Goal: Find specific page/section: Find specific page/section

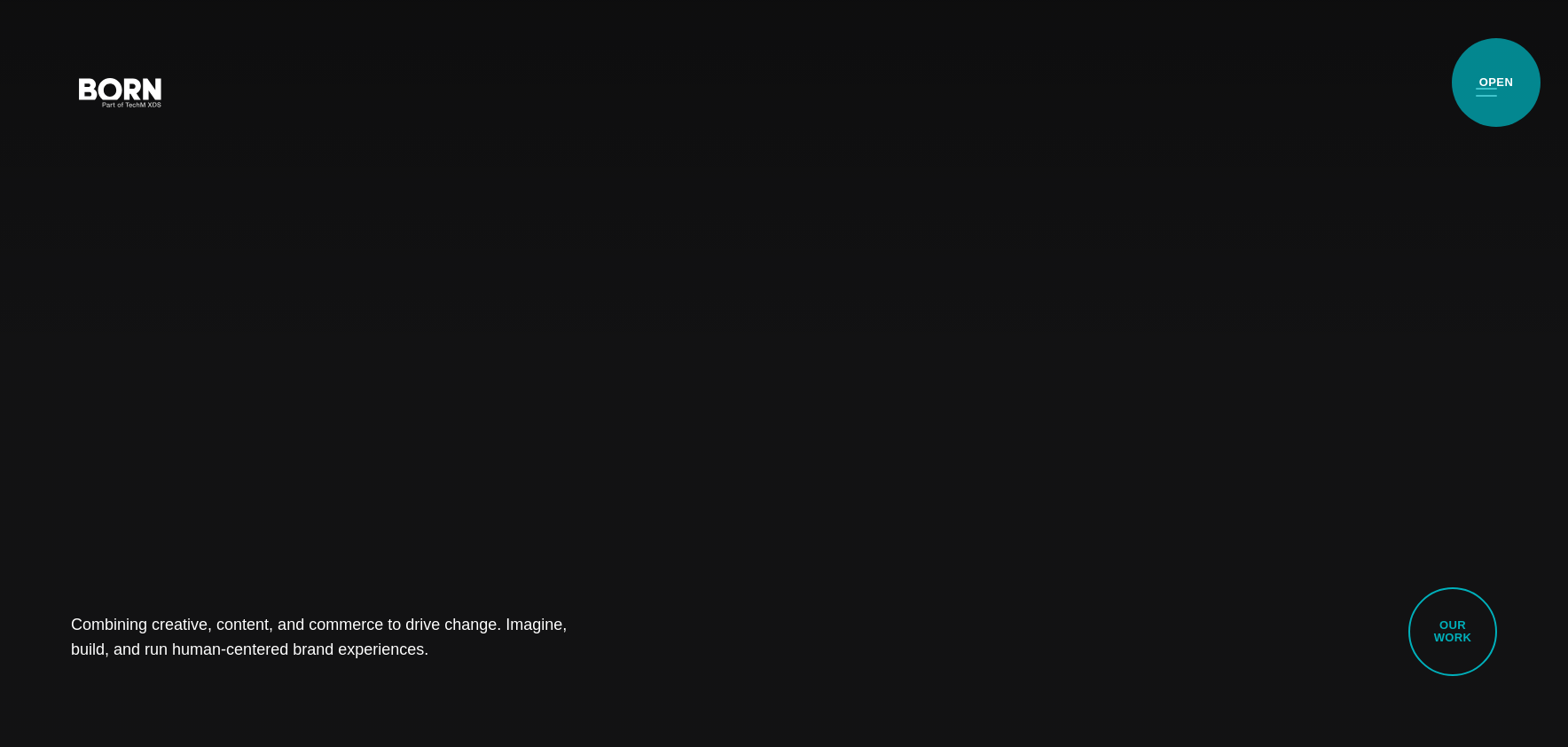
click at [1488, 82] on button "Primary Menu" at bounding box center [1486, 91] width 43 height 38
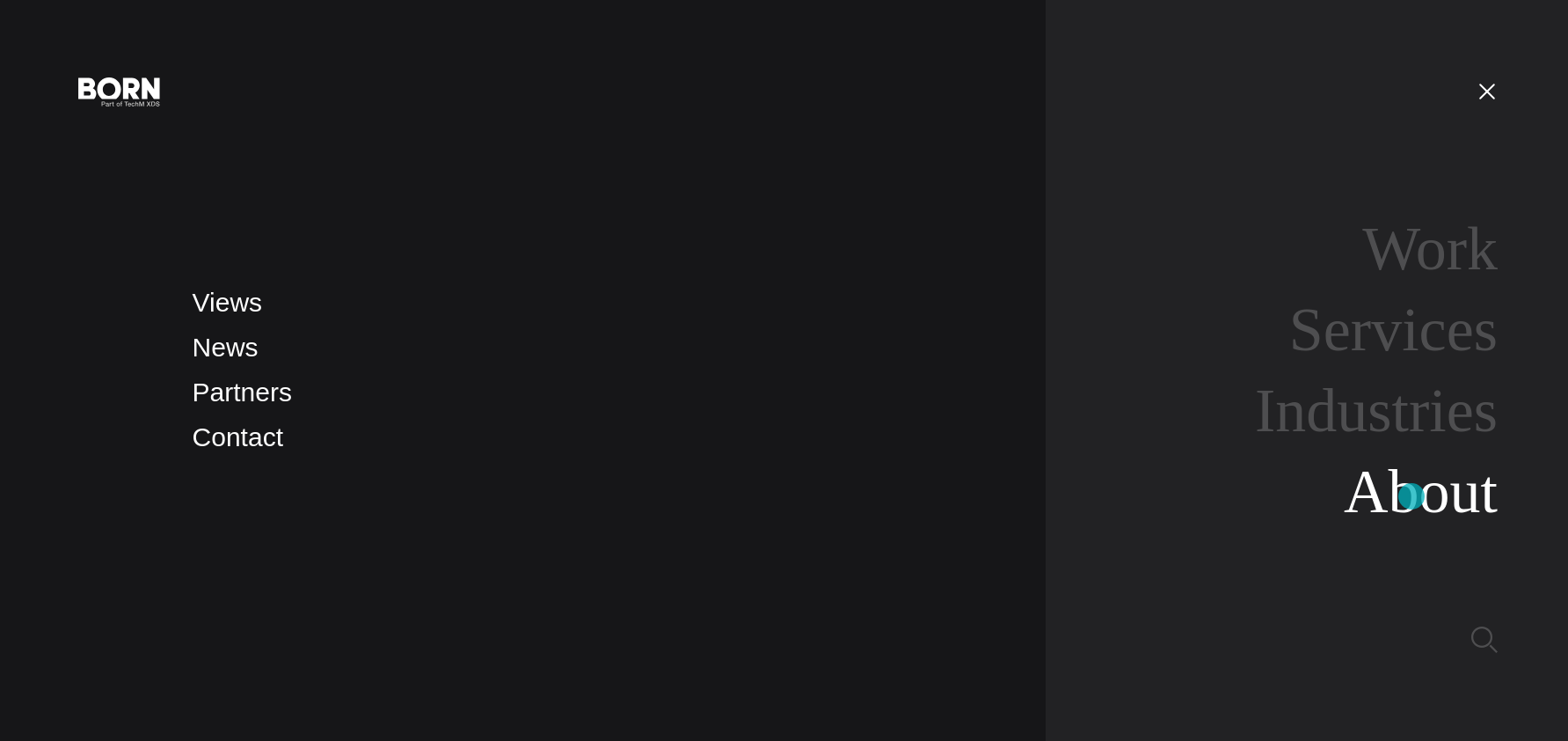
click at [1412, 496] on link "About" at bounding box center [1421, 491] width 154 height 68
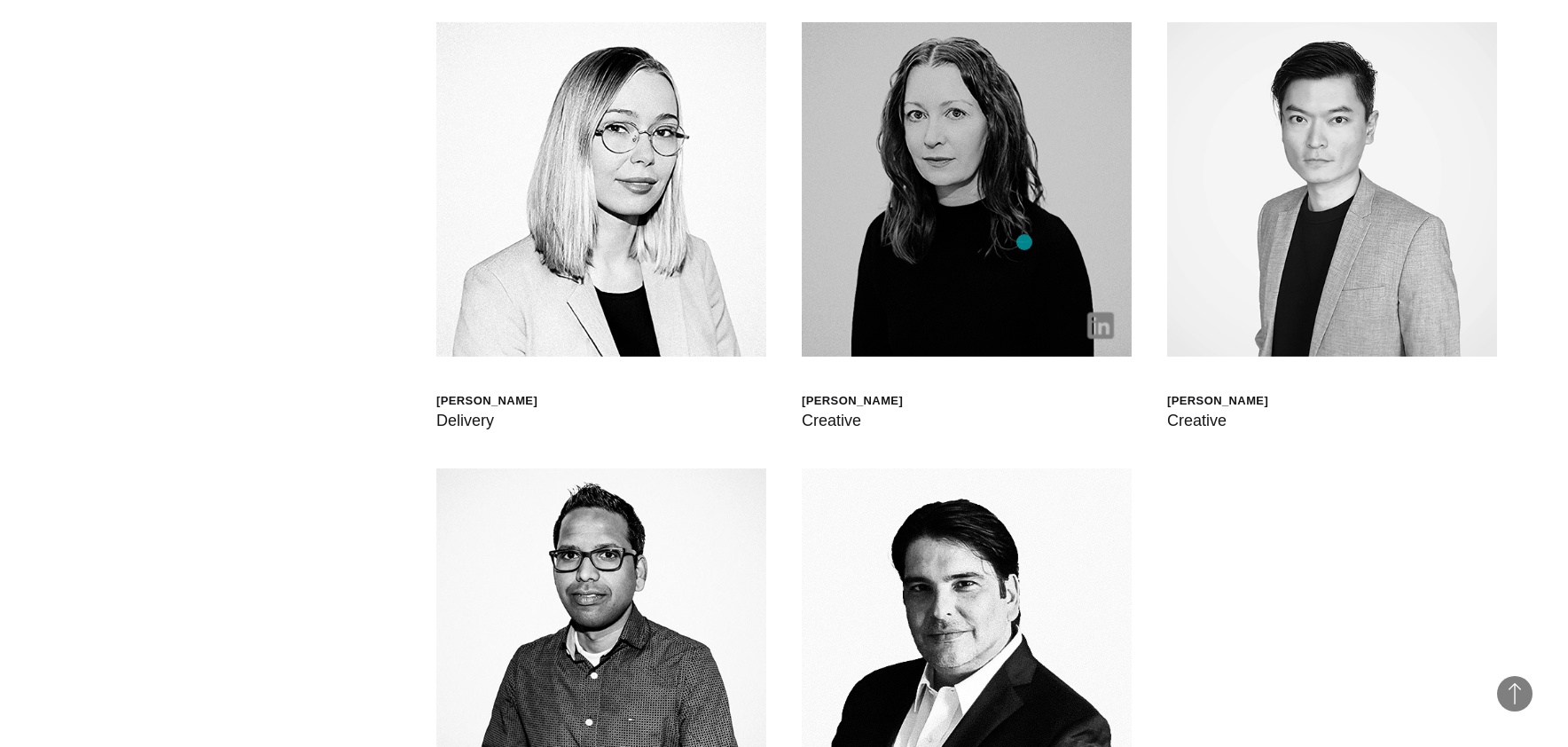
scroll to position [4984, 0]
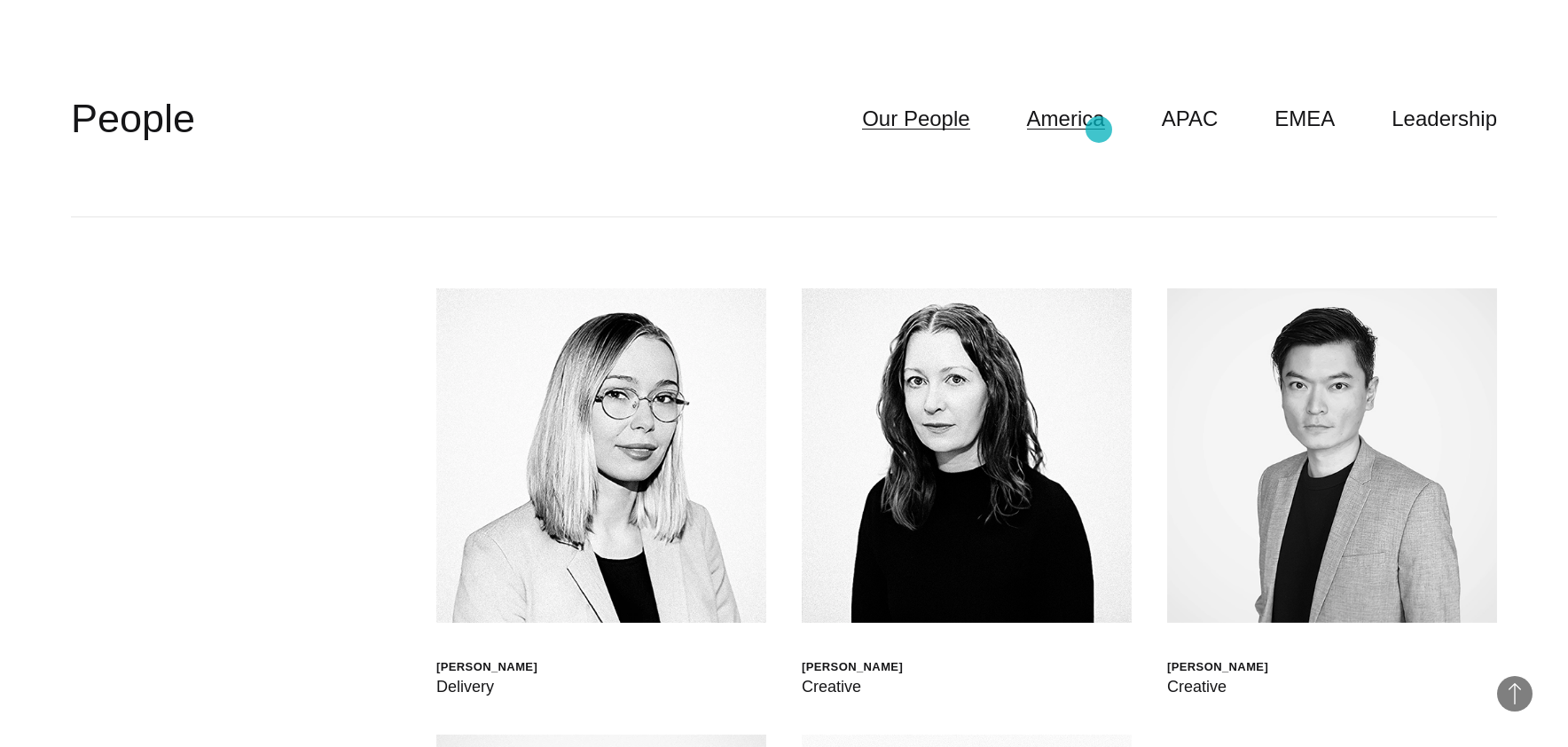
click at [1098, 130] on link "America" at bounding box center [1066, 119] width 78 height 34
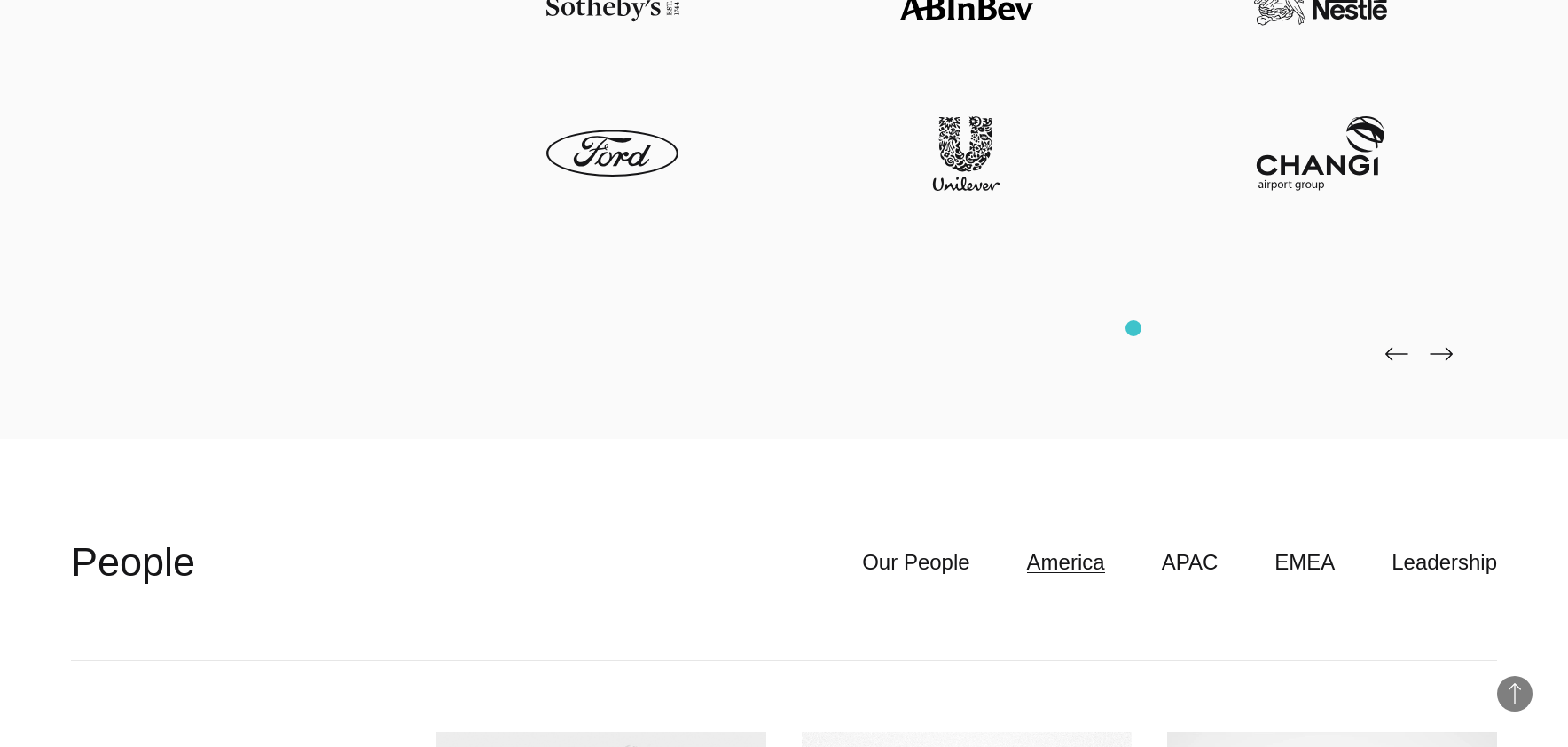
scroll to position [4896, 0]
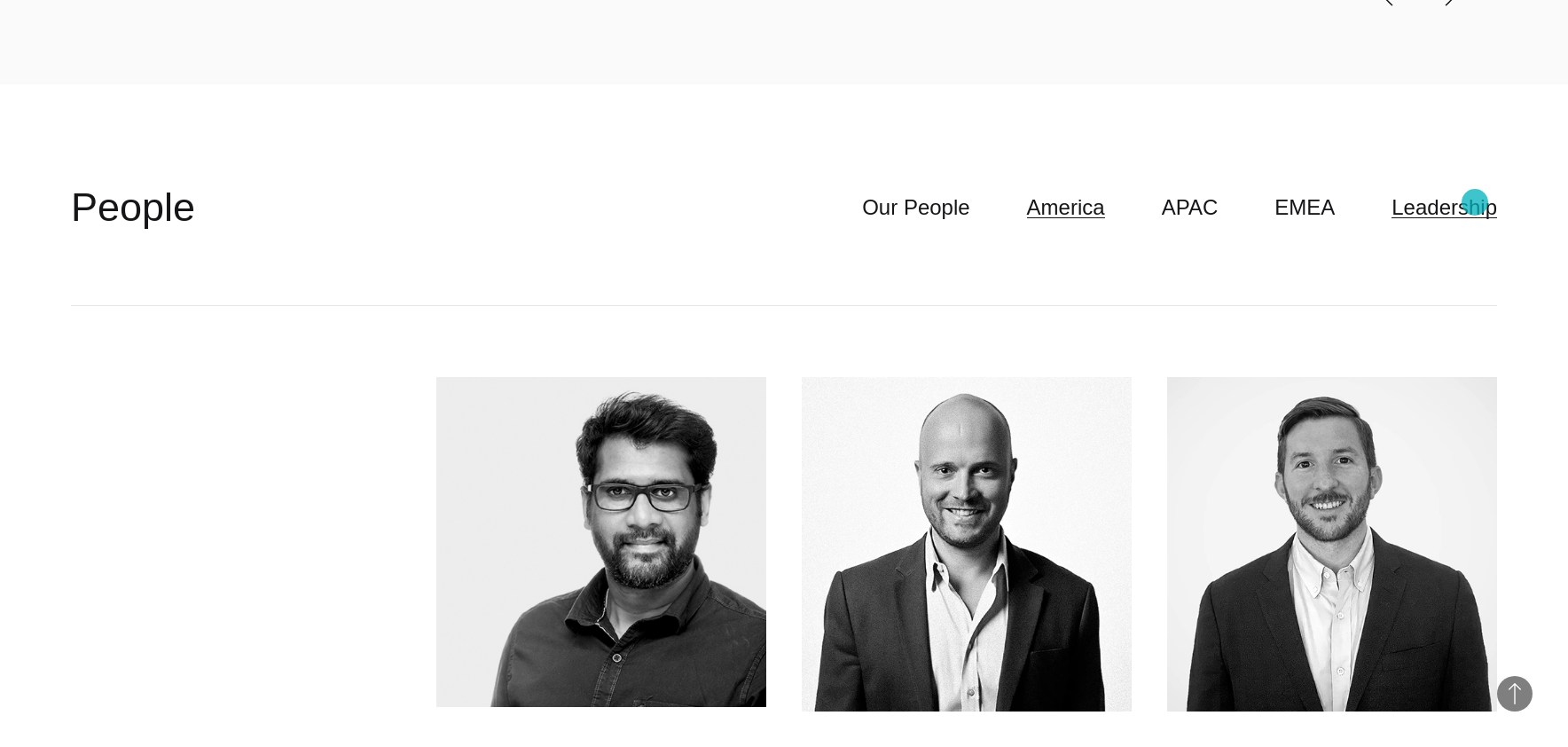
click at [1474, 201] on link "Leadership" at bounding box center [1444, 208] width 106 height 34
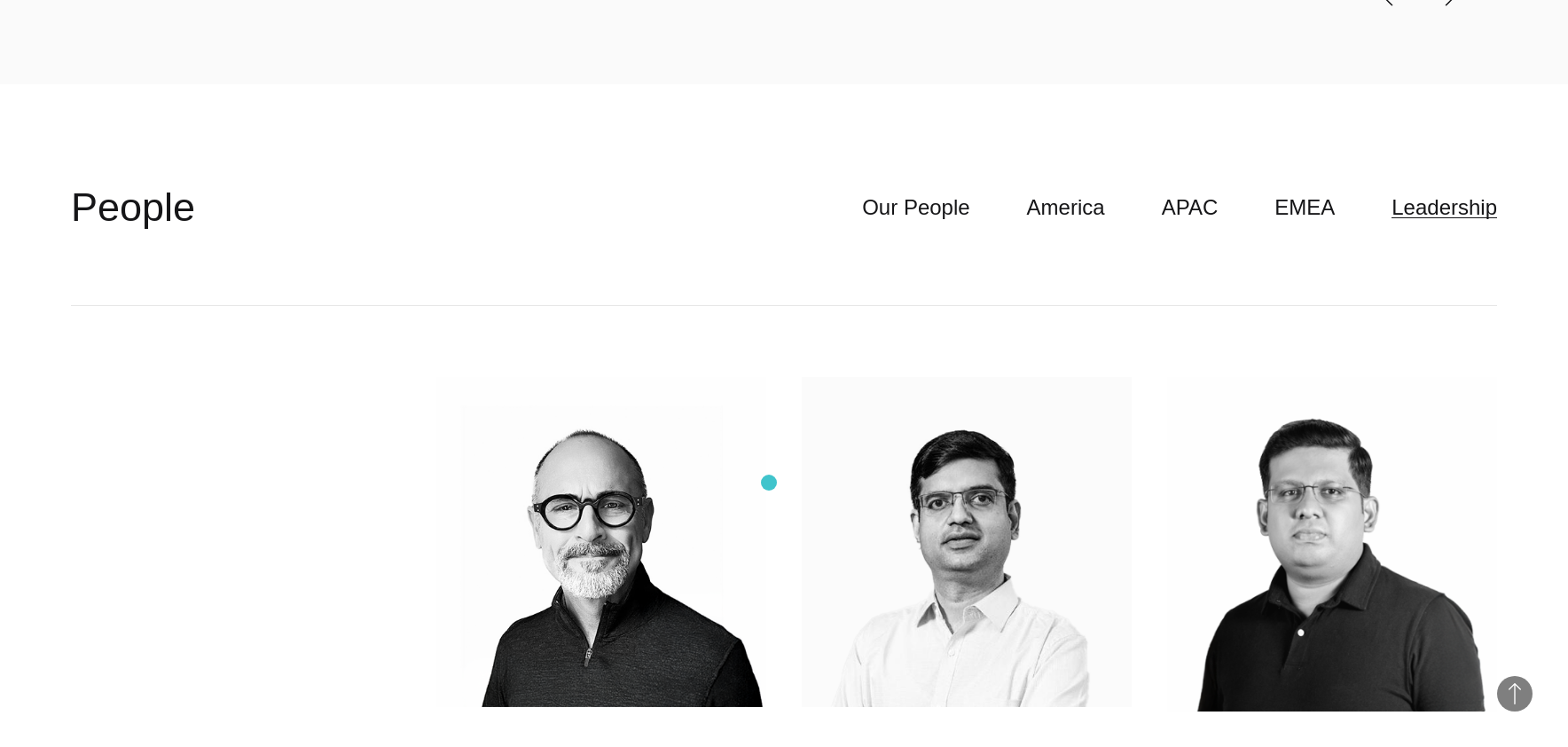
scroll to position [4630, 0]
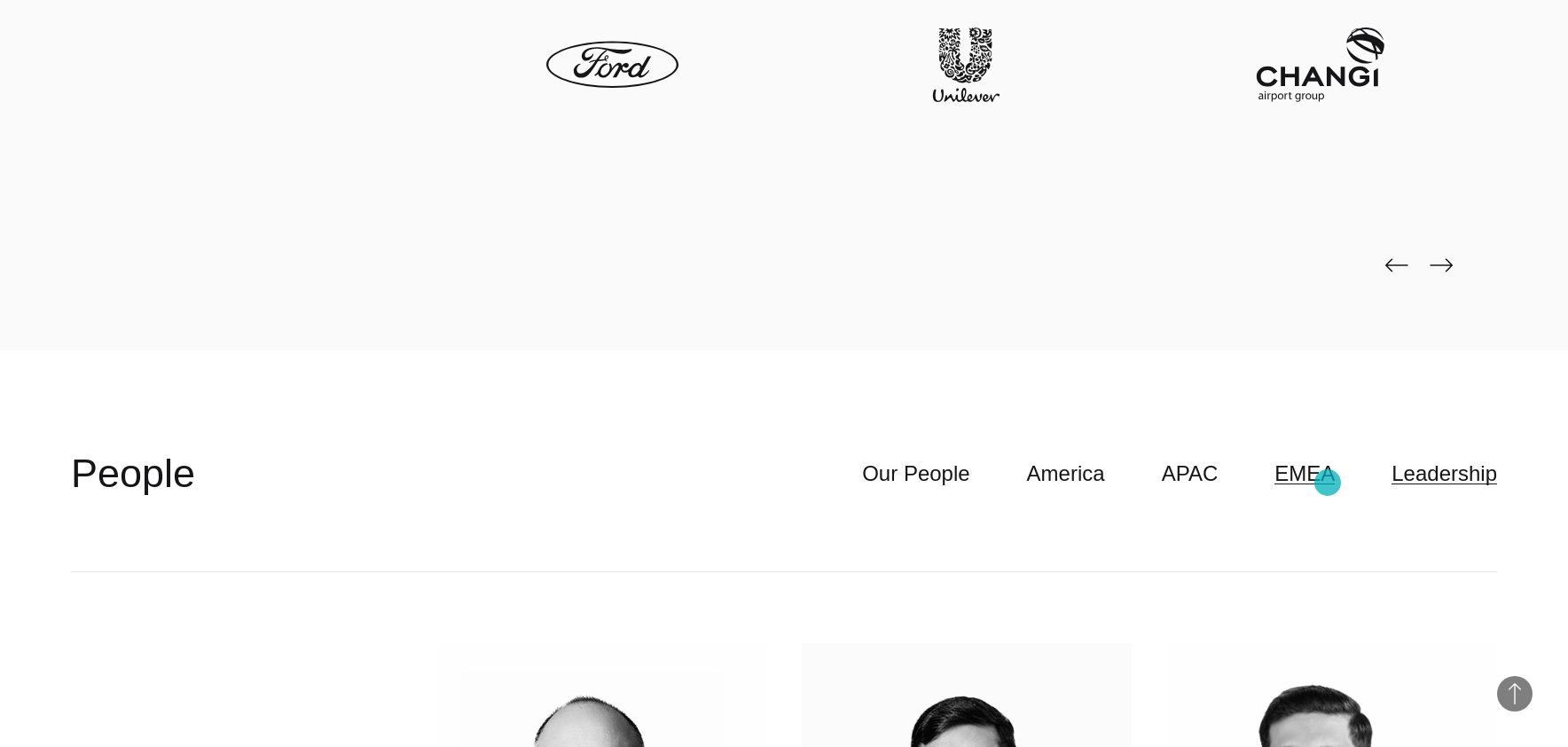
click at [1327, 478] on link "EMEA" at bounding box center [1305, 474] width 60 height 34
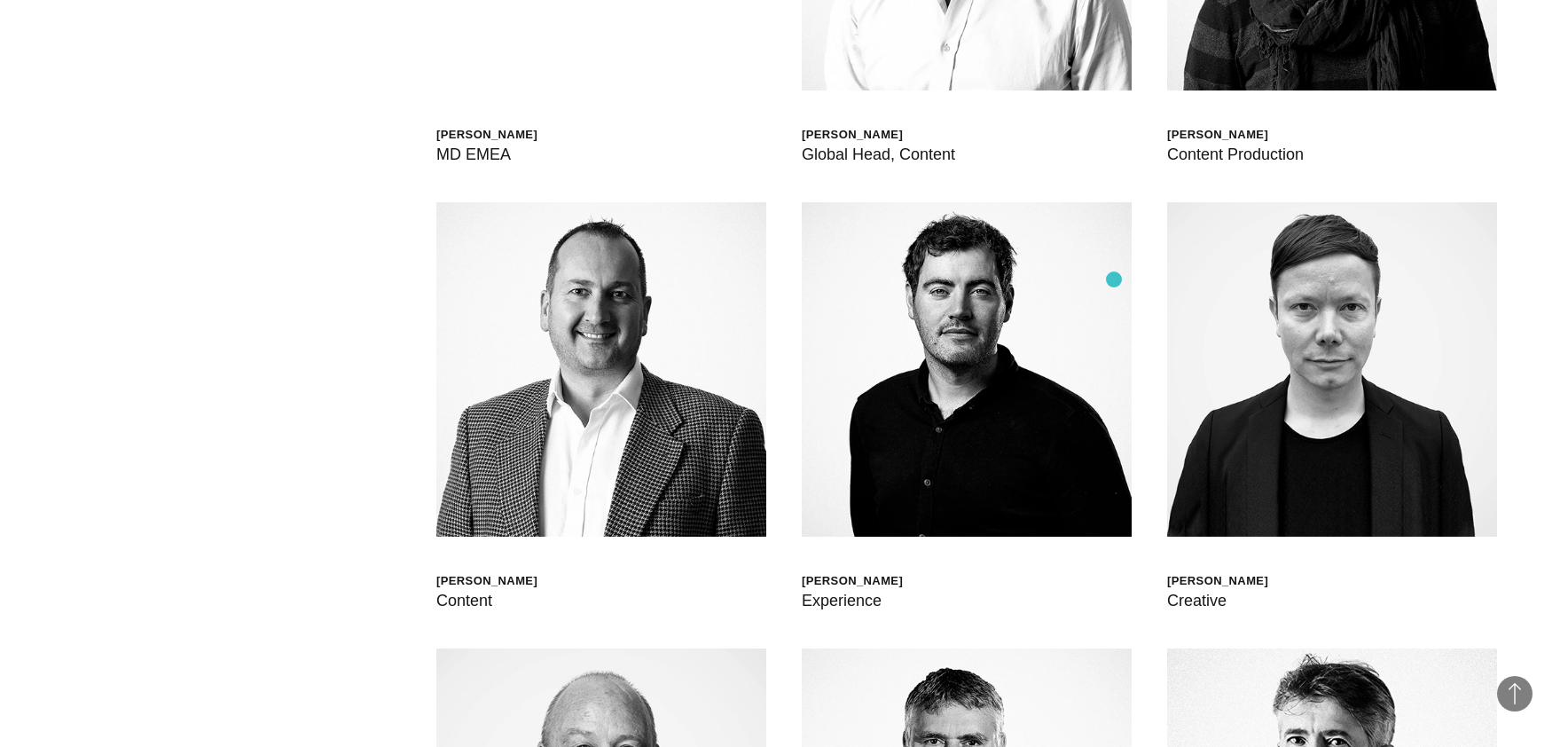
scroll to position [4896, 0]
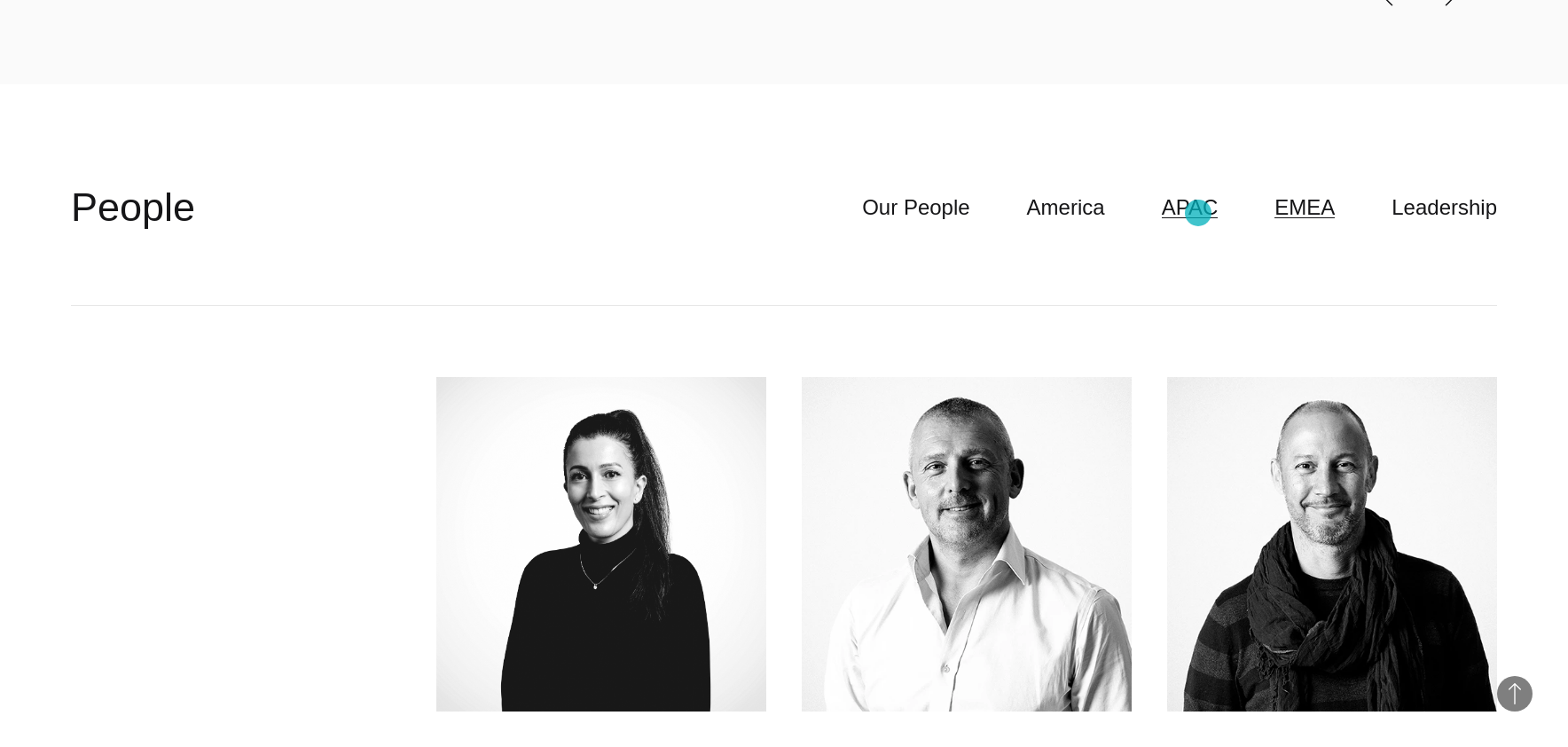
click at [1209, 206] on link "APAC" at bounding box center [1190, 208] width 56 height 34
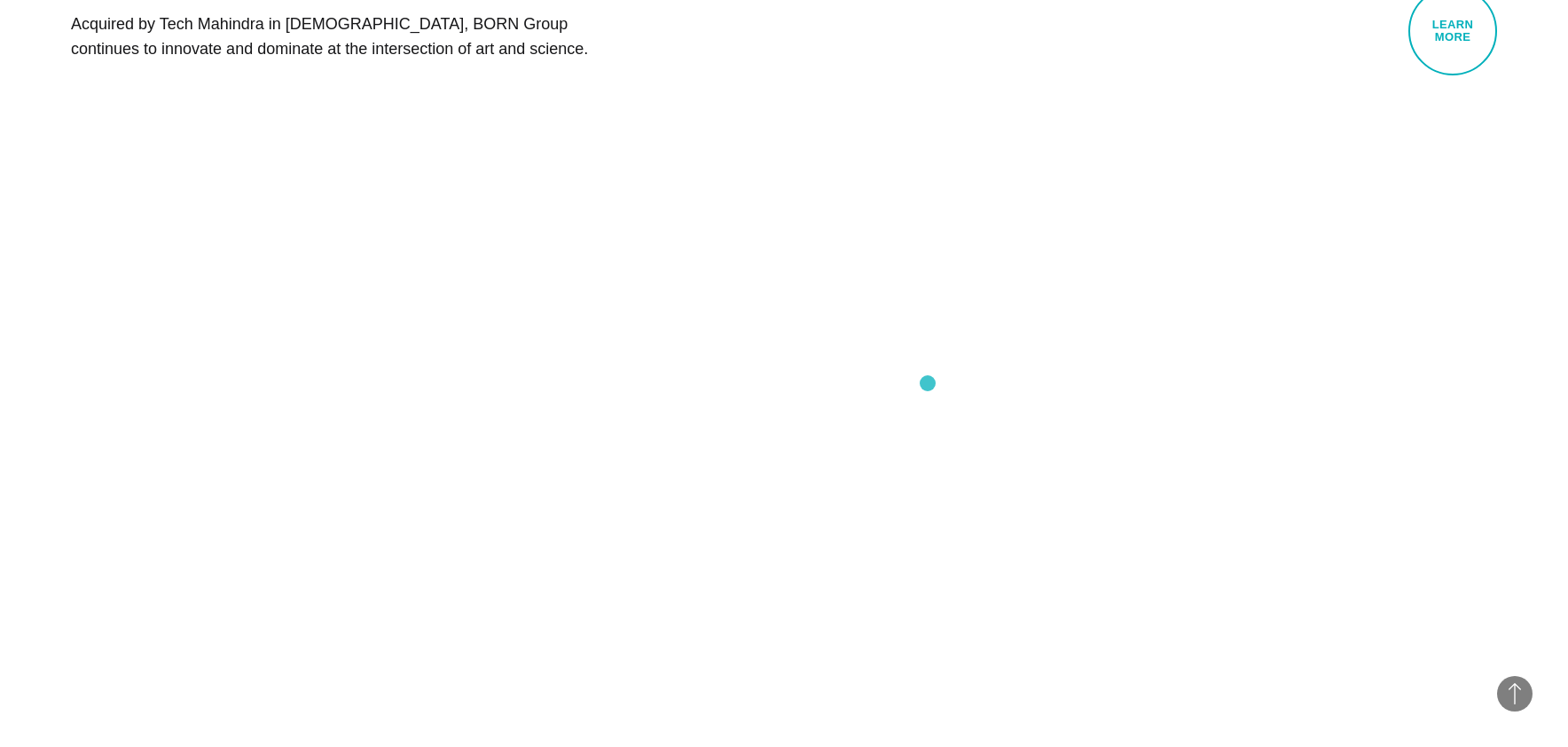
scroll to position [993, 0]
